Goal: Check status: Check status

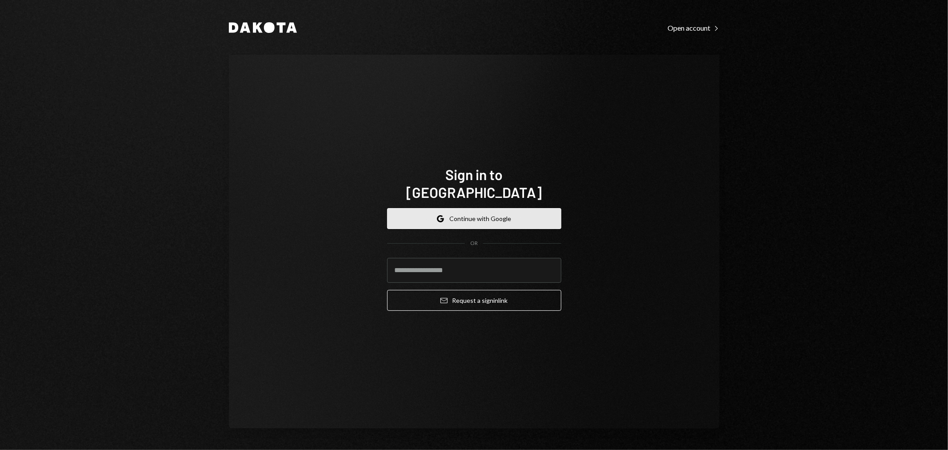
click at [470, 209] on button "Google Continue with Google" at bounding box center [474, 218] width 174 height 21
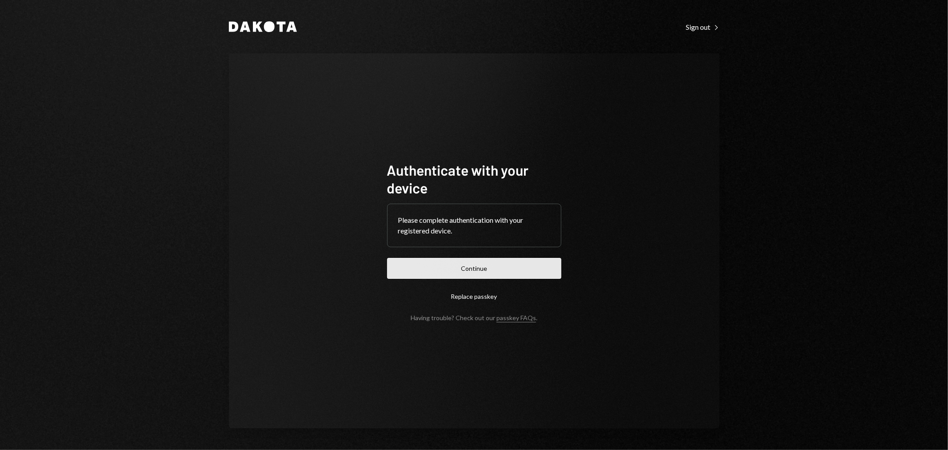
click at [522, 268] on button "Continue" at bounding box center [474, 268] width 174 height 21
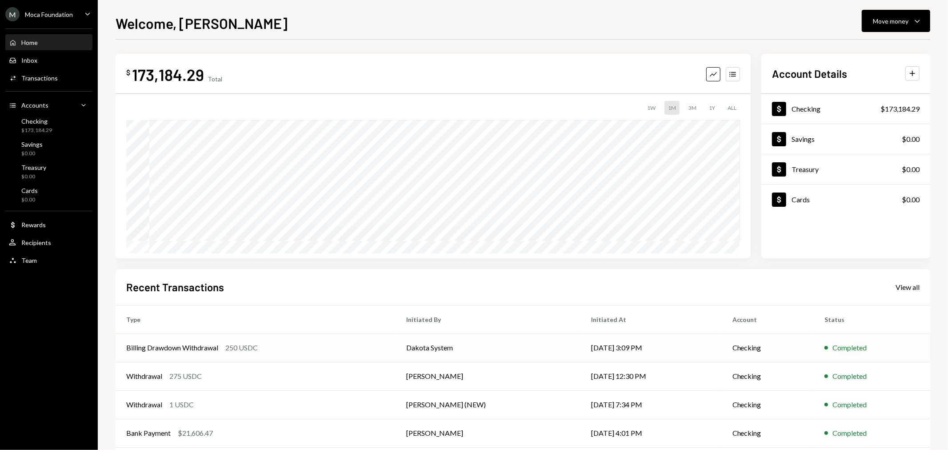
click at [193, 345] on div "Billing Drawdown Withdrawal" at bounding box center [172, 347] width 92 height 11
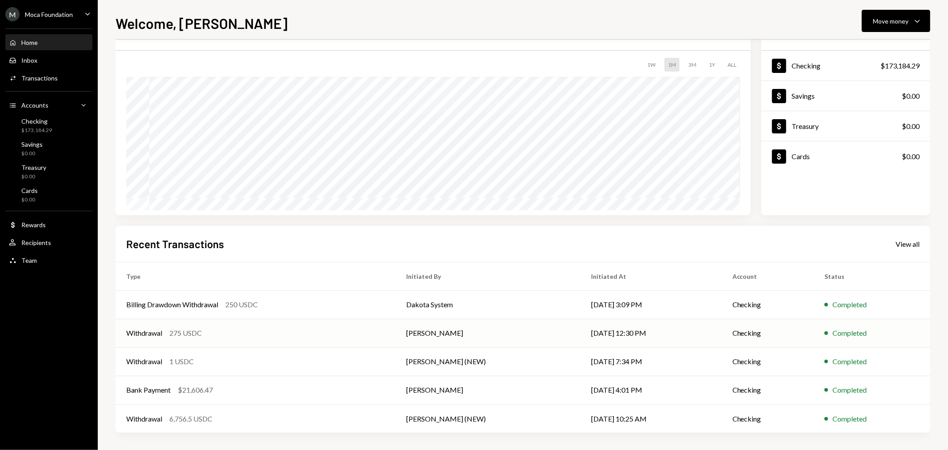
click at [138, 333] on div "Withdrawal" at bounding box center [144, 333] width 36 height 11
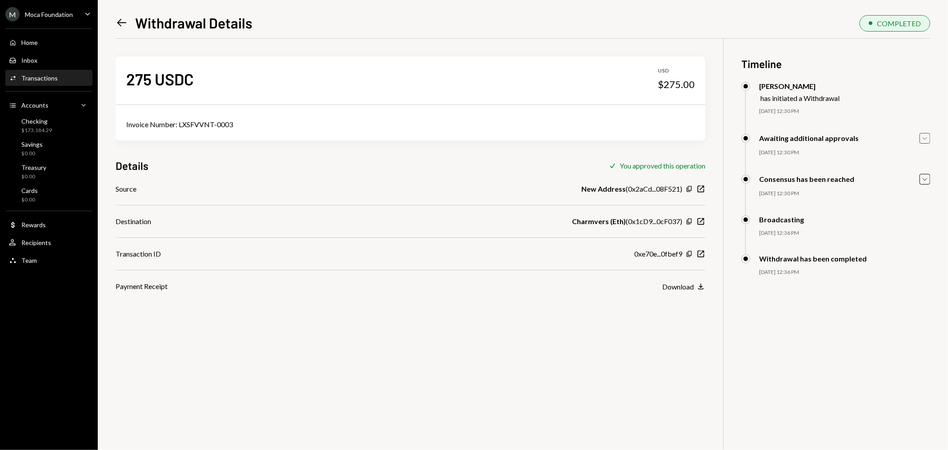
click at [923, 138] on icon "button" at bounding box center [925, 138] width 4 height 3
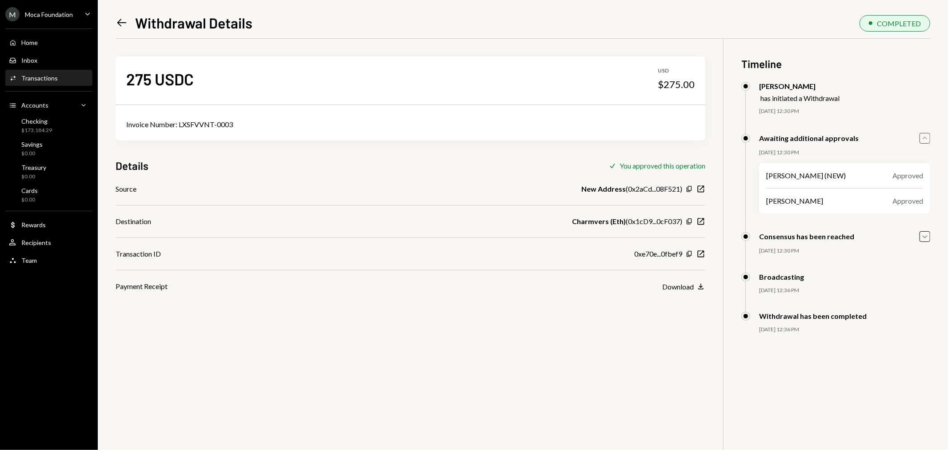
click at [54, 14] on div "Moca Foundation" at bounding box center [49, 15] width 48 height 8
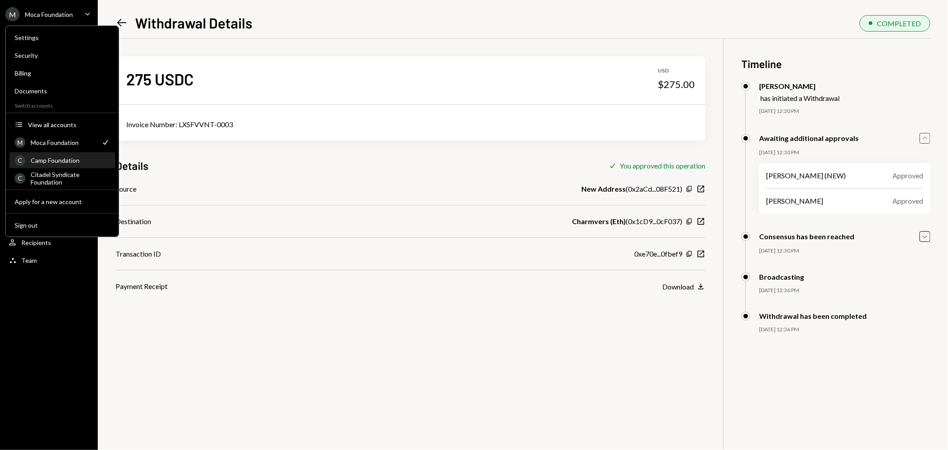
click at [54, 165] on div "C Camp Foundation" at bounding box center [62, 160] width 95 height 15
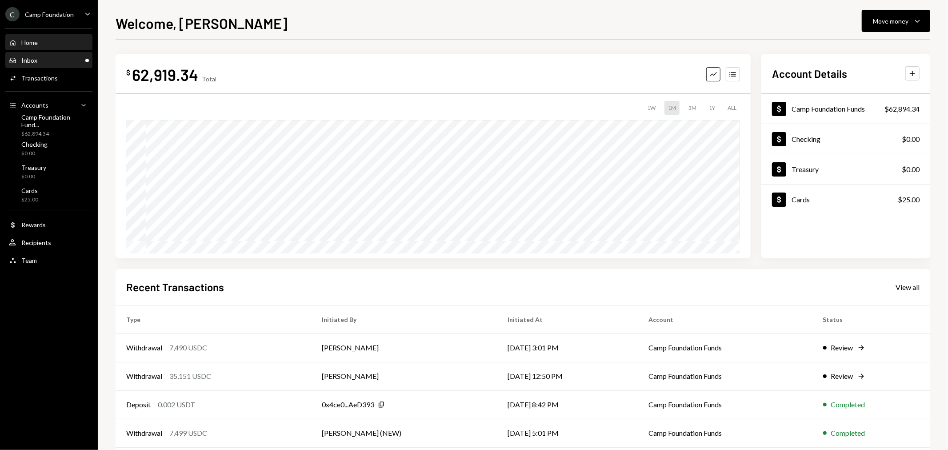
click at [69, 63] on div "Inbox Inbox" at bounding box center [49, 60] width 80 height 8
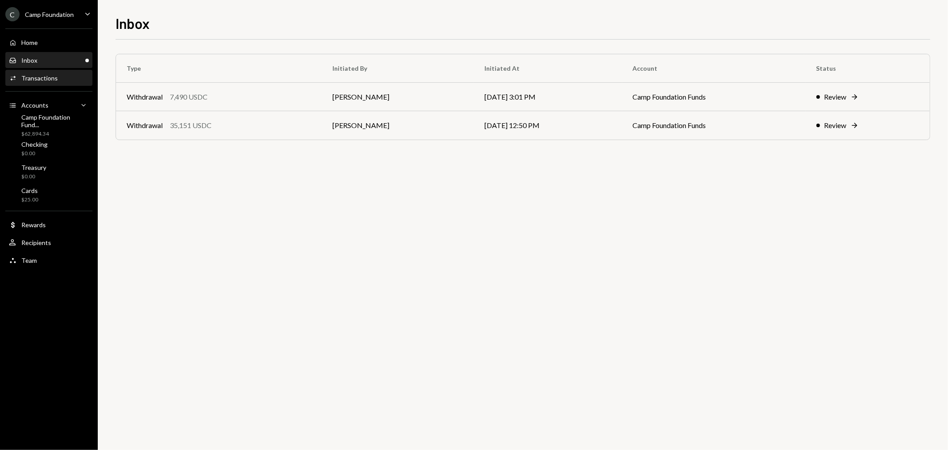
click at [40, 76] on div "Transactions" at bounding box center [39, 78] width 36 height 8
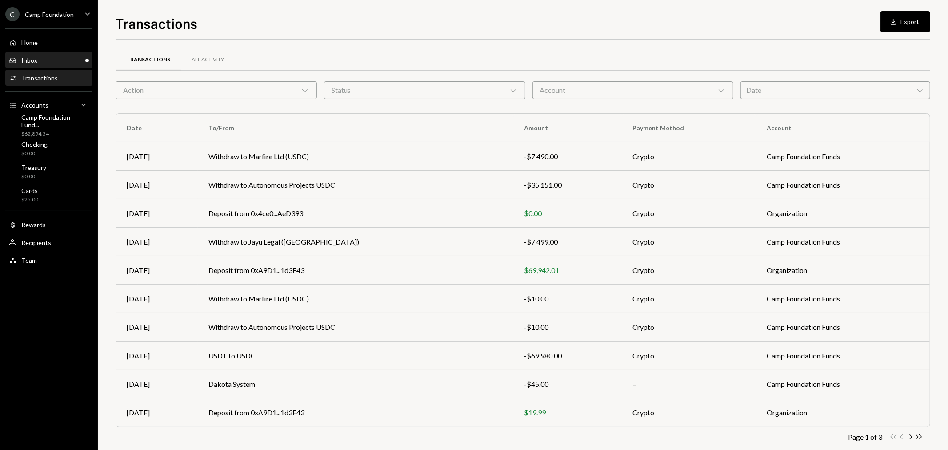
click at [43, 58] on div "Inbox Inbox" at bounding box center [49, 60] width 80 height 8
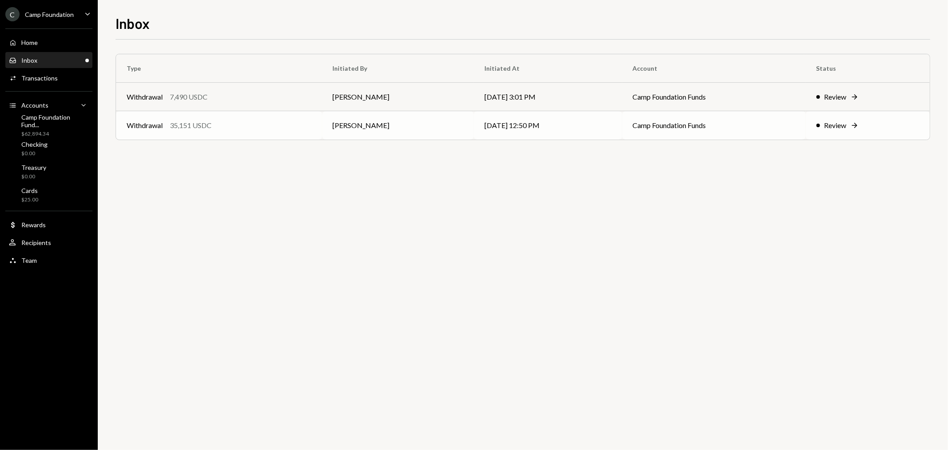
click at [257, 128] on div "Withdrawal 35,151 USDC" at bounding box center [219, 125] width 185 height 11
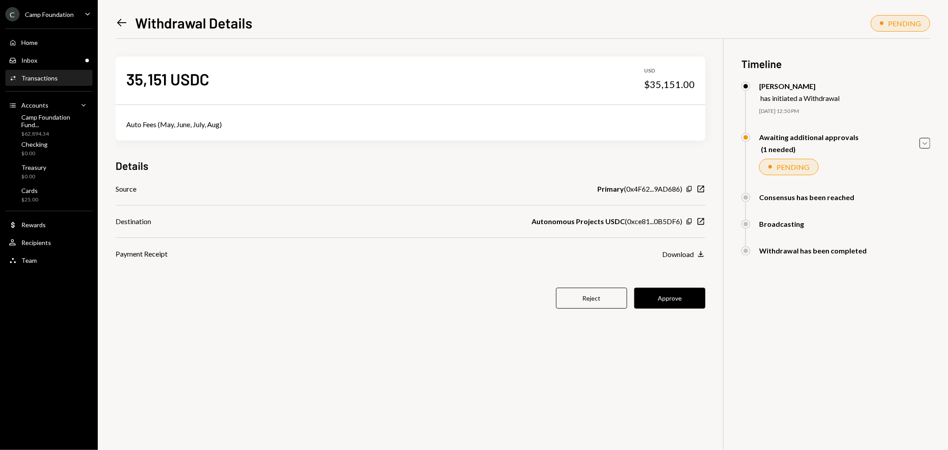
drag, startPoint x: 473, startPoint y: 269, endPoint x: 482, endPoint y: 269, distance: 8.9
click at [473, 269] on div "35,151 USDC USD $35,151.00 Auto Fees (May, June, July, Aug) Details Source Prim…" at bounding box center [411, 188] width 590 height 298
click at [689, 189] on icon "Copy" at bounding box center [689, 188] width 7 height 7
click at [699, 222] on icon "New Window" at bounding box center [701, 221] width 9 height 9
click at [681, 301] on button "Approve" at bounding box center [669, 298] width 71 height 21
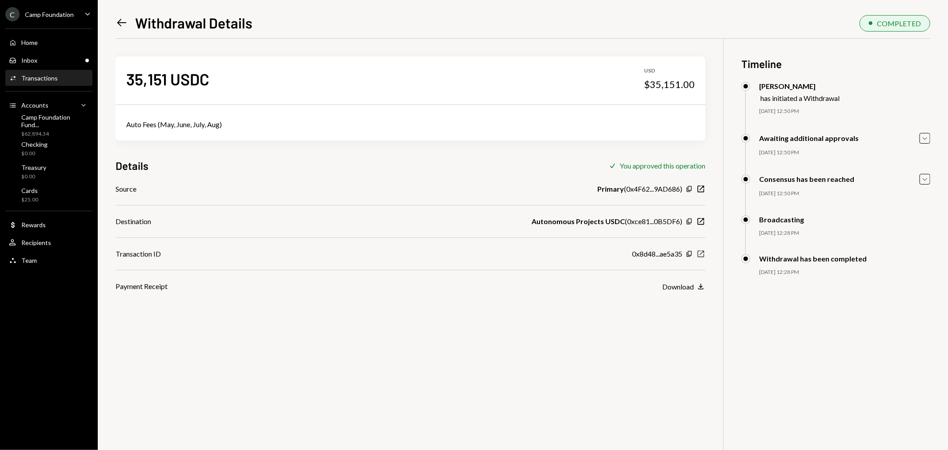
click at [701, 255] on icon "New Window" at bounding box center [701, 253] width 9 height 9
click at [690, 221] on icon "Copy" at bounding box center [689, 221] width 7 height 7
click at [120, 21] on icon "Left Arrow" at bounding box center [122, 22] width 12 height 12
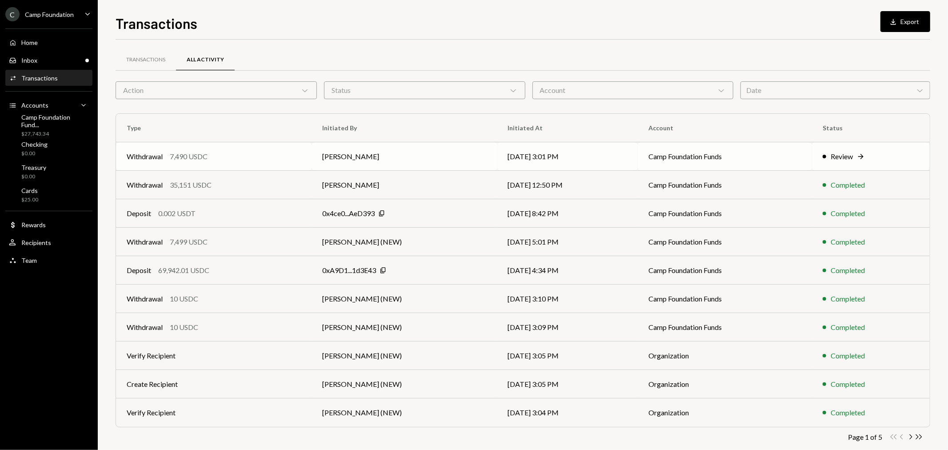
click at [148, 155] on div "Withdrawal" at bounding box center [145, 156] width 36 height 11
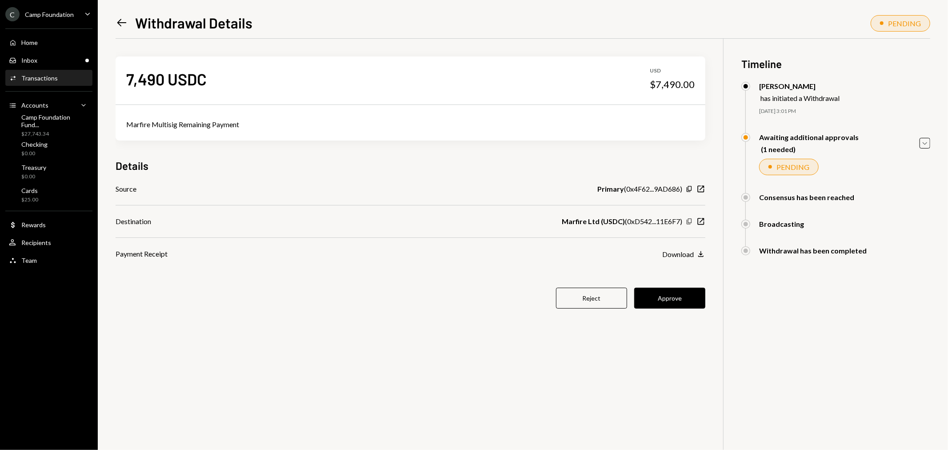
click at [690, 223] on icon "button" at bounding box center [689, 222] width 5 height 6
click at [676, 307] on button "Approve" at bounding box center [669, 298] width 71 height 21
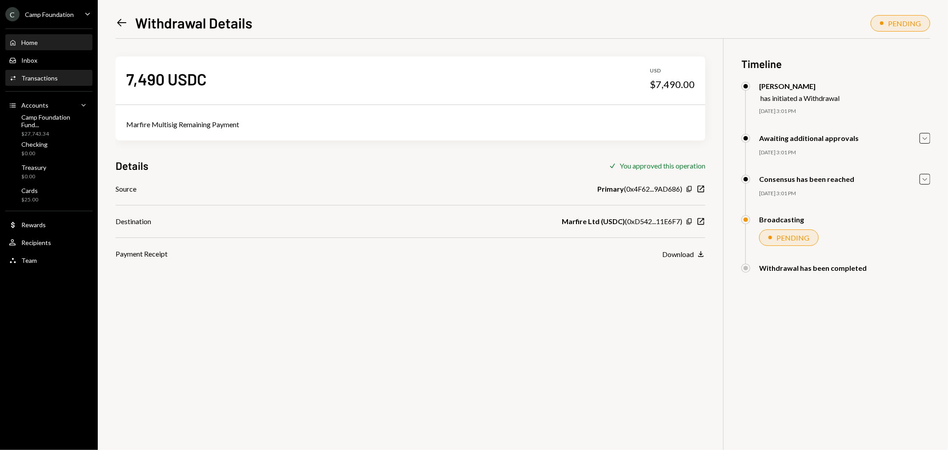
click at [37, 41] on div "Home" at bounding box center [29, 43] width 16 height 8
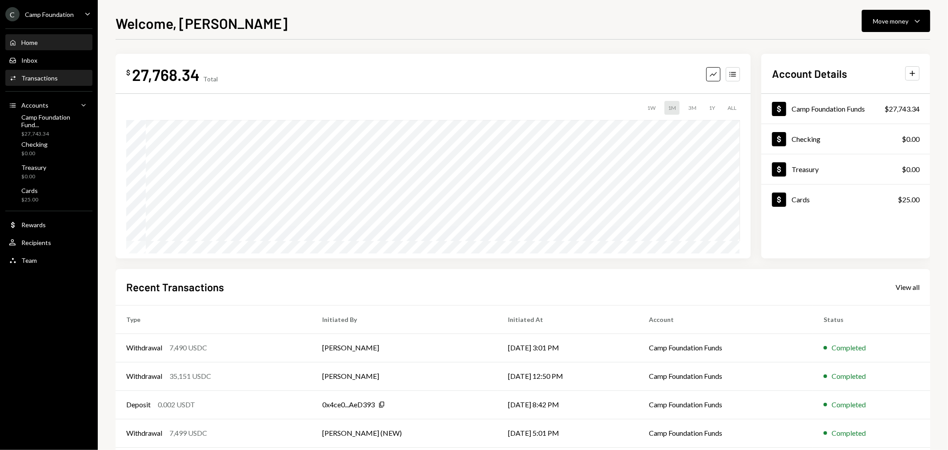
click at [47, 76] on div "Transactions" at bounding box center [39, 78] width 36 height 8
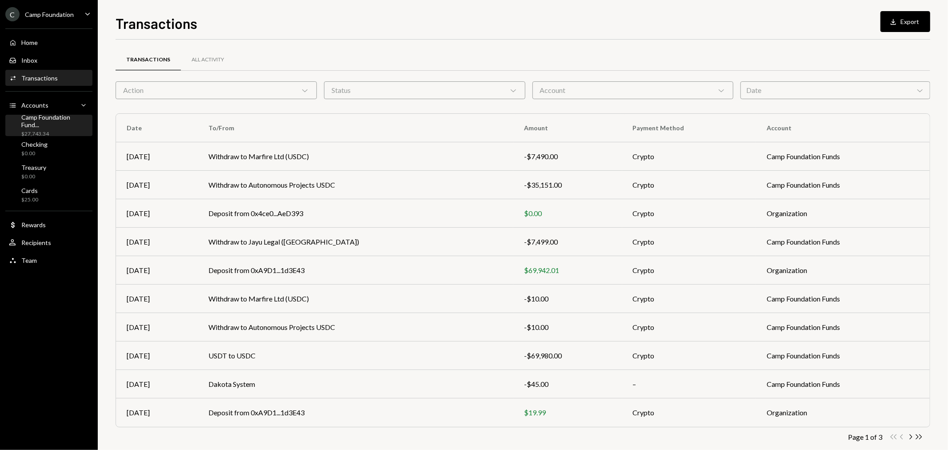
click at [44, 130] on div "$27,743.34" at bounding box center [55, 134] width 68 height 8
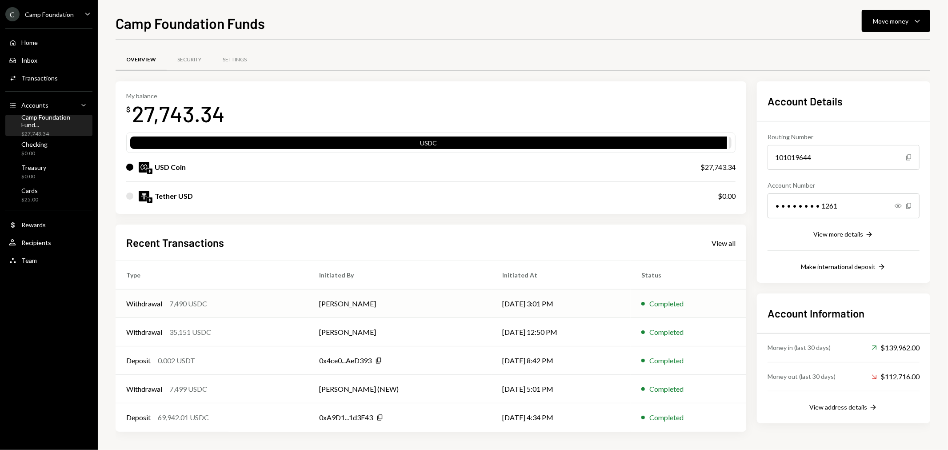
click at [169, 301] on div "Withdrawal 7,490 USDC" at bounding box center [212, 303] width 172 height 11
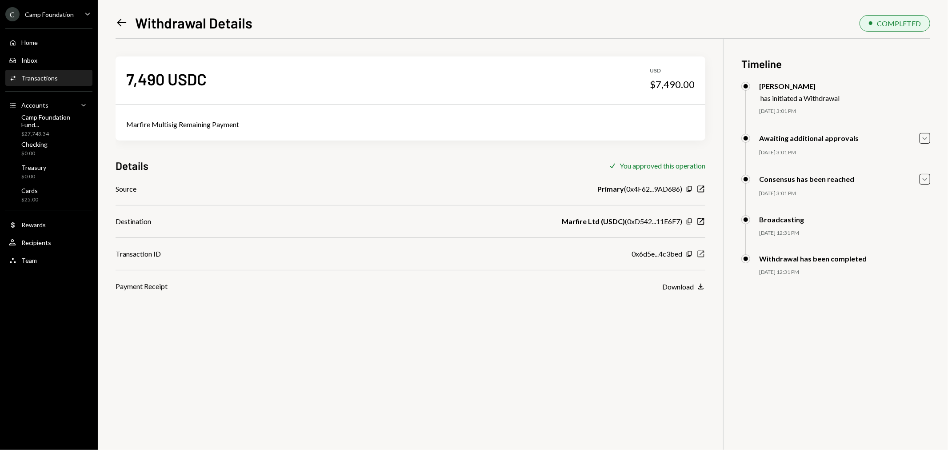
click at [703, 252] on icon "New Window" at bounding box center [701, 253] width 9 height 9
click at [47, 77] on div "Transactions" at bounding box center [39, 78] width 36 height 8
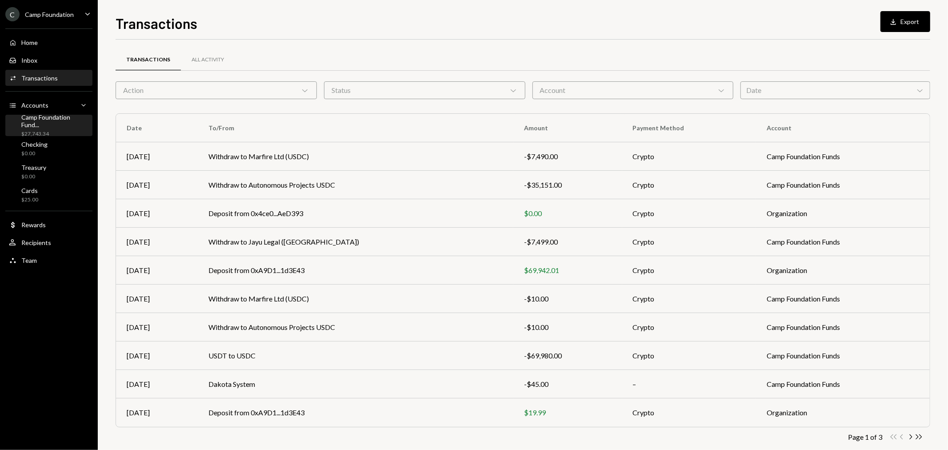
click at [65, 120] on div "Camp Foundation Fund..." at bounding box center [55, 120] width 68 height 15
